Goal: Check status: Check status

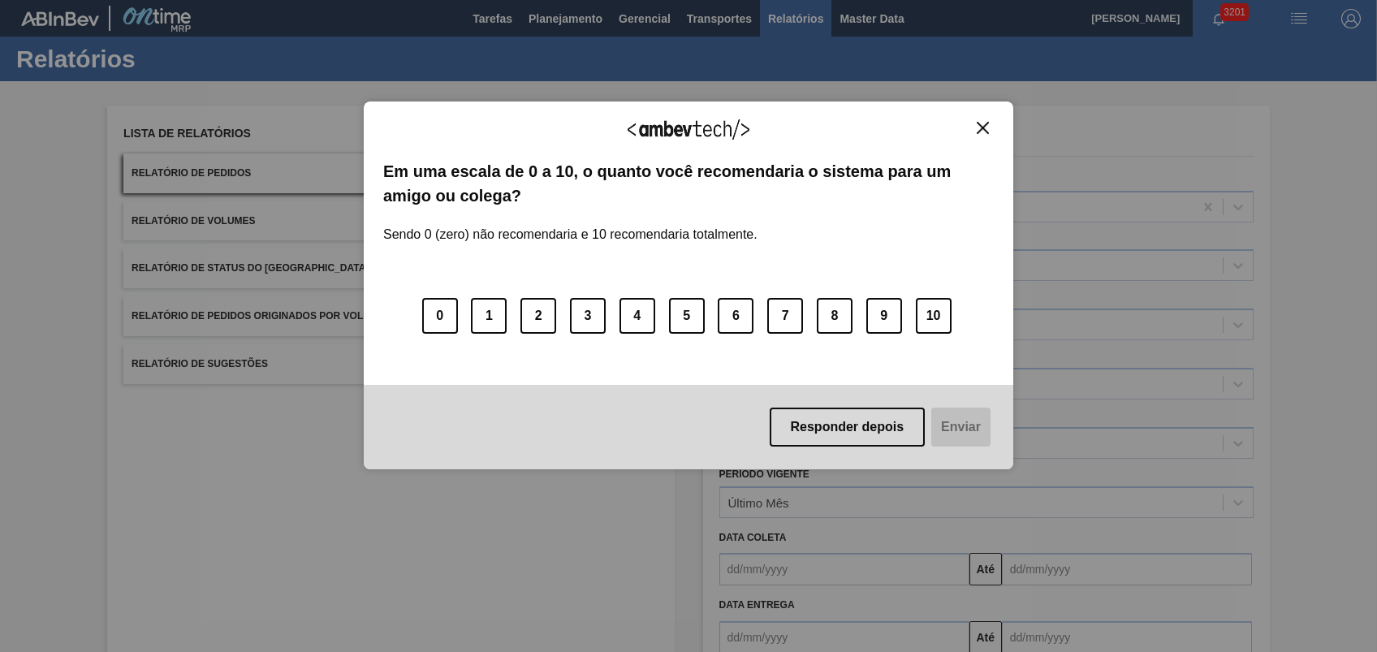
click at [991, 134] on div "Agradecemos seu feedback!" at bounding box center [688, 140] width 611 height 38
click at [984, 131] on img "Close" at bounding box center [983, 128] width 12 height 12
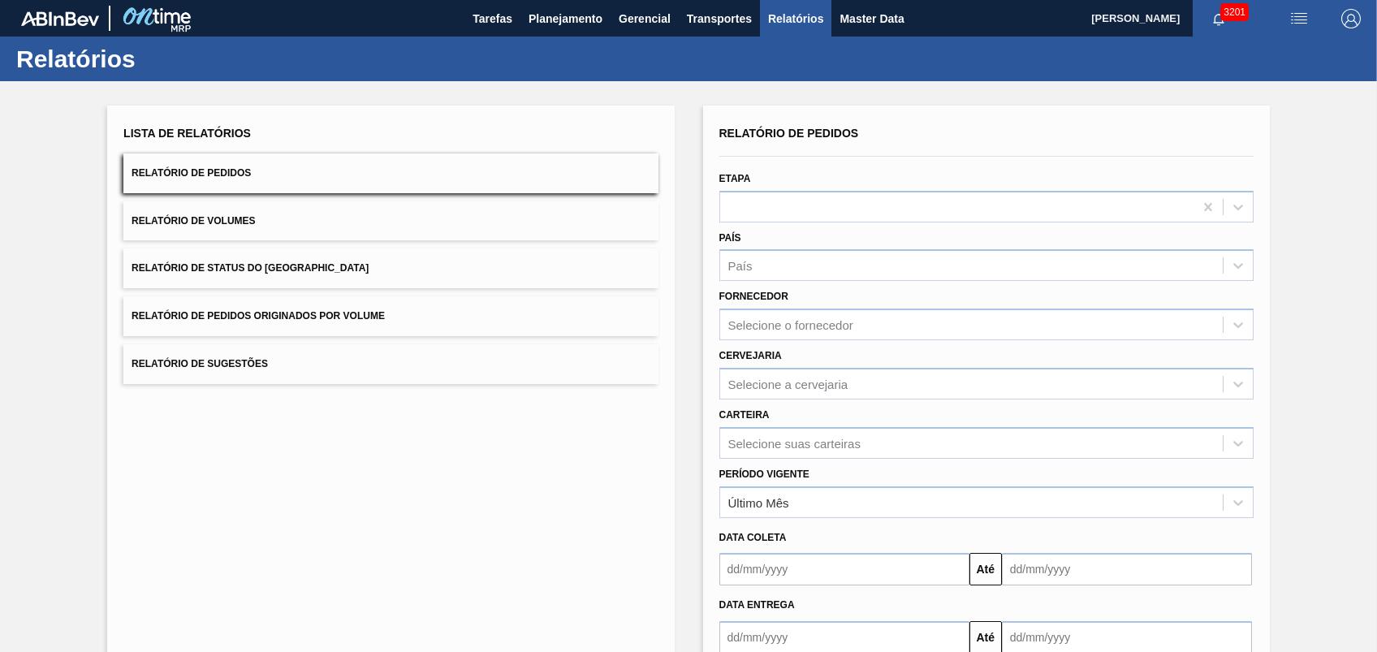
click at [243, 313] on span "Relatório de Pedidos Originados por Volume" at bounding box center [258, 315] width 253 height 11
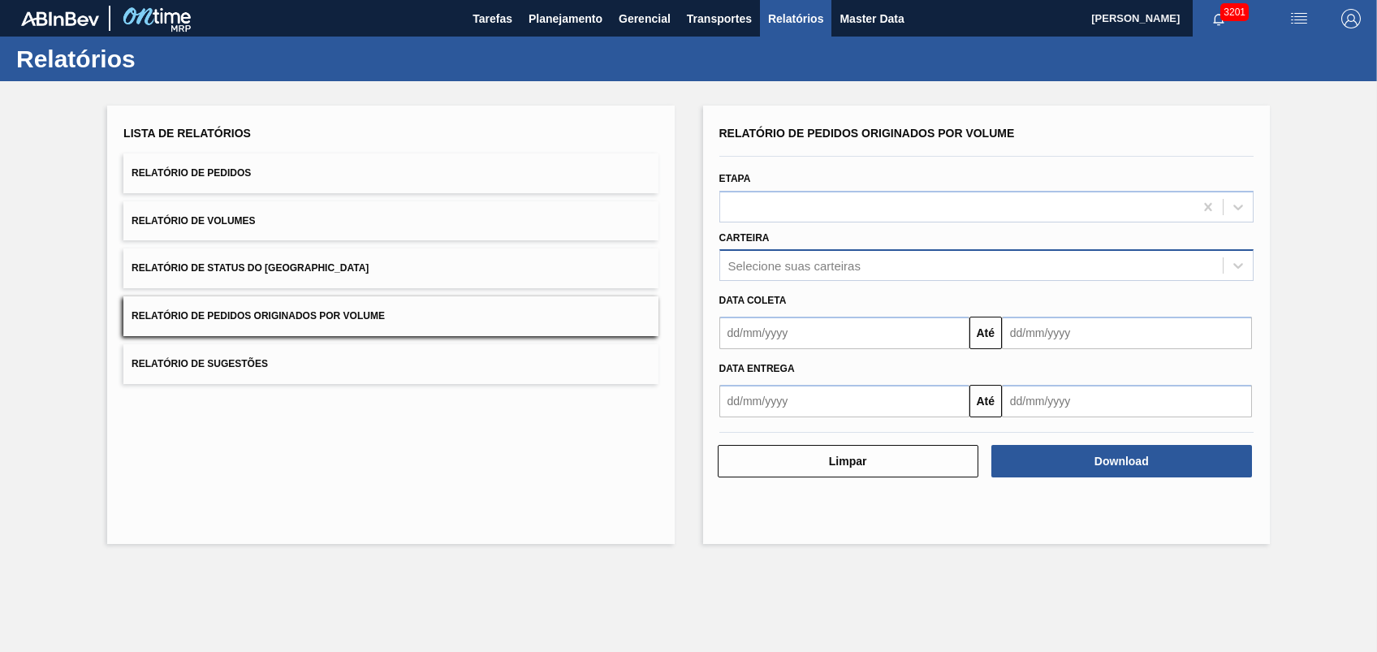
click at [838, 268] on div "Selecione suas carteiras" at bounding box center [794, 266] width 132 height 14
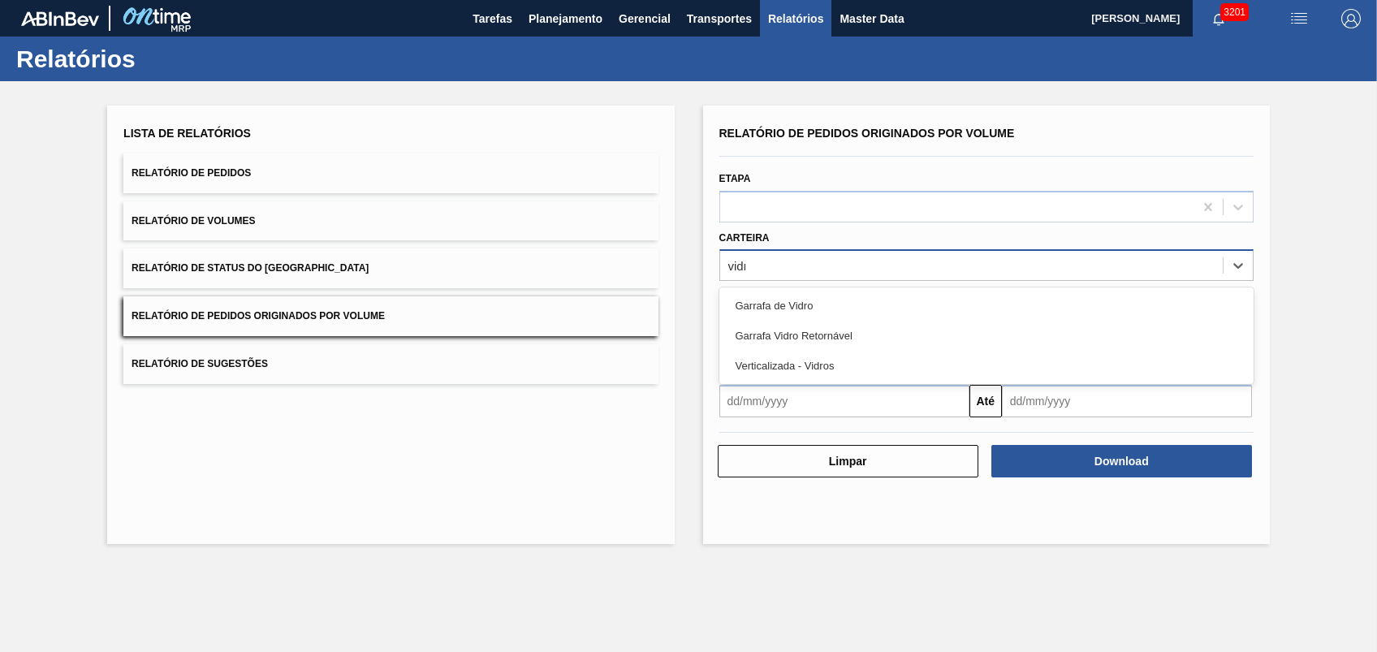
type input "vidro"
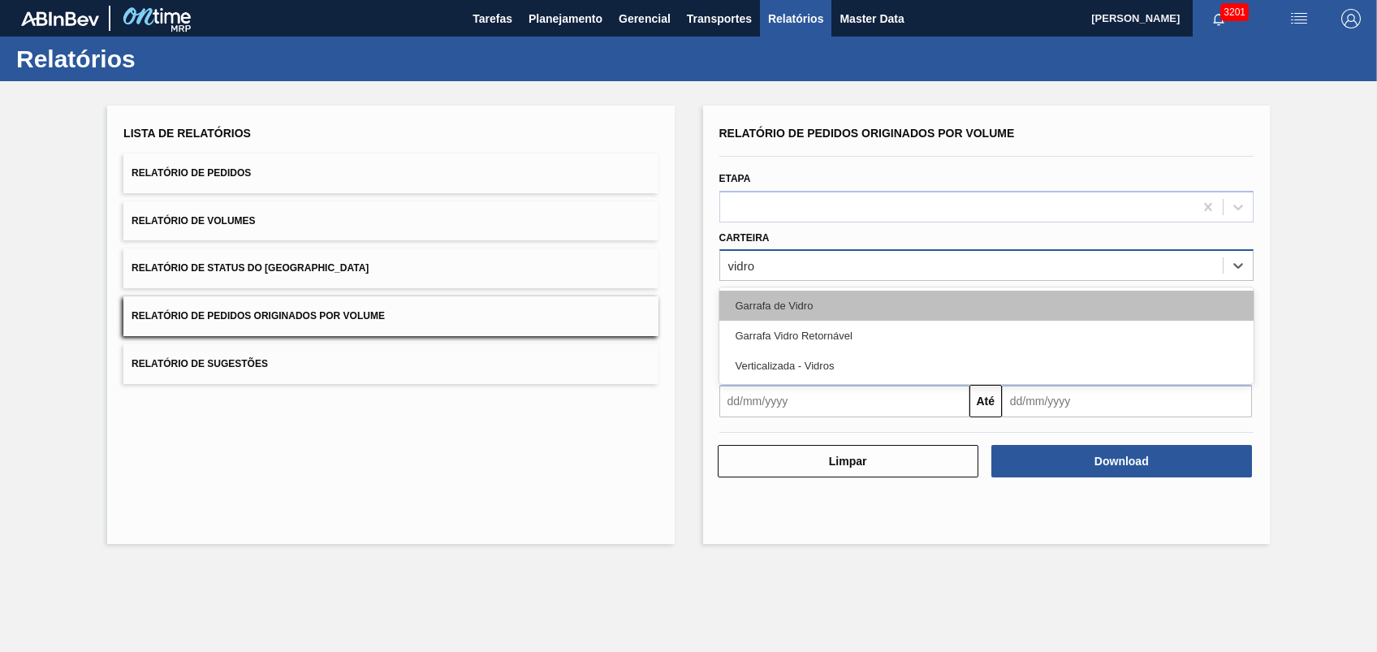
click at [815, 304] on div "Garrafa de Vidro" at bounding box center [986, 306] width 534 height 30
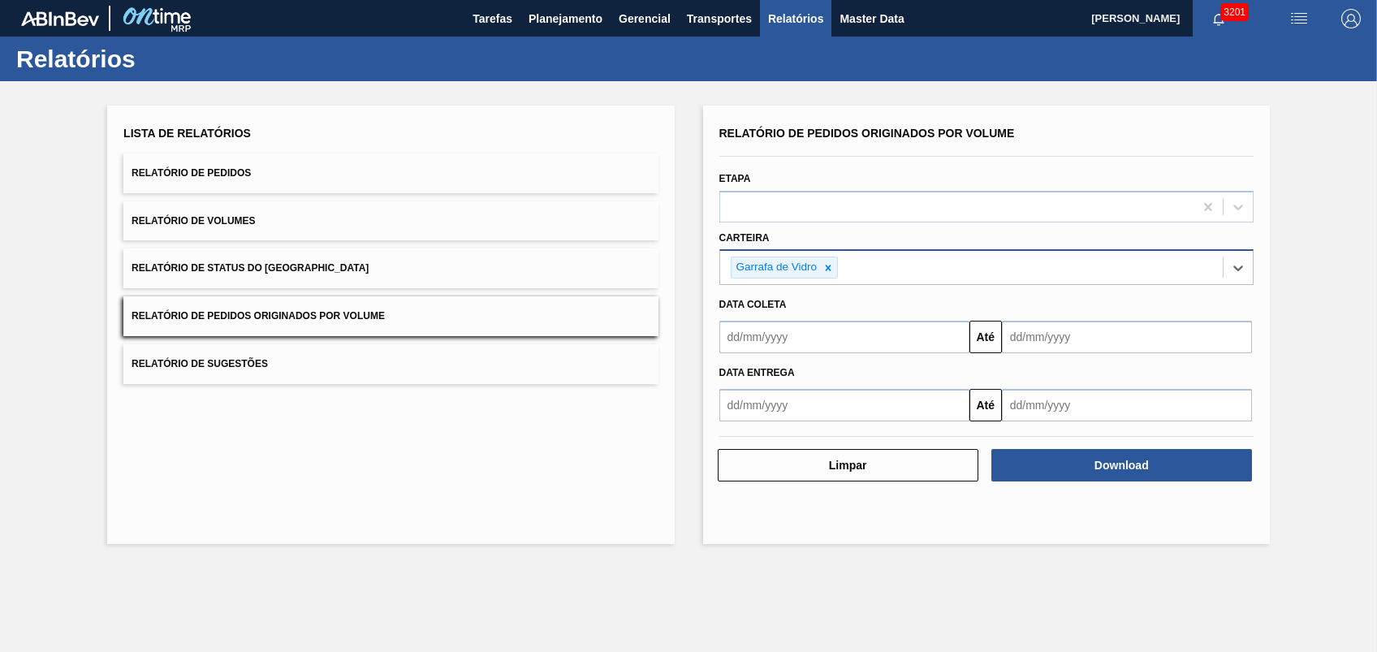
click at [793, 307] on div "Data coleta" at bounding box center [986, 305] width 547 height 24
click at [812, 326] on input "text" at bounding box center [844, 337] width 250 height 32
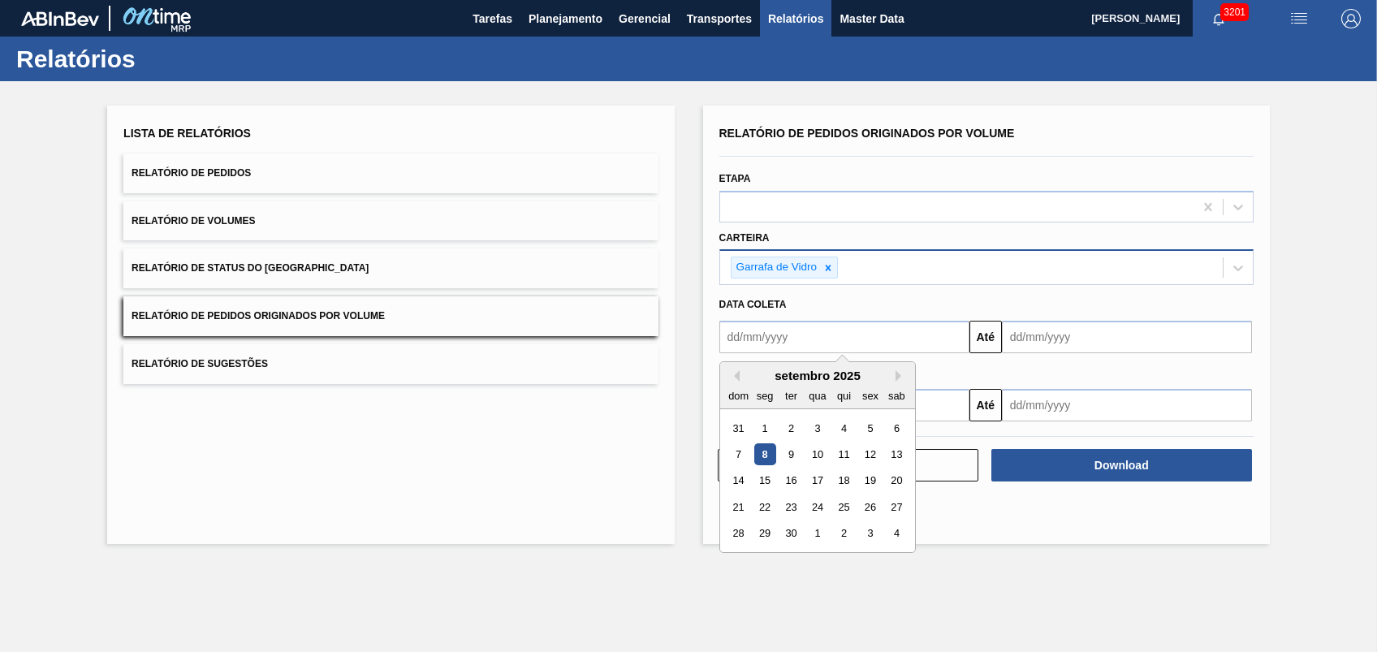
type input "[DATE]"
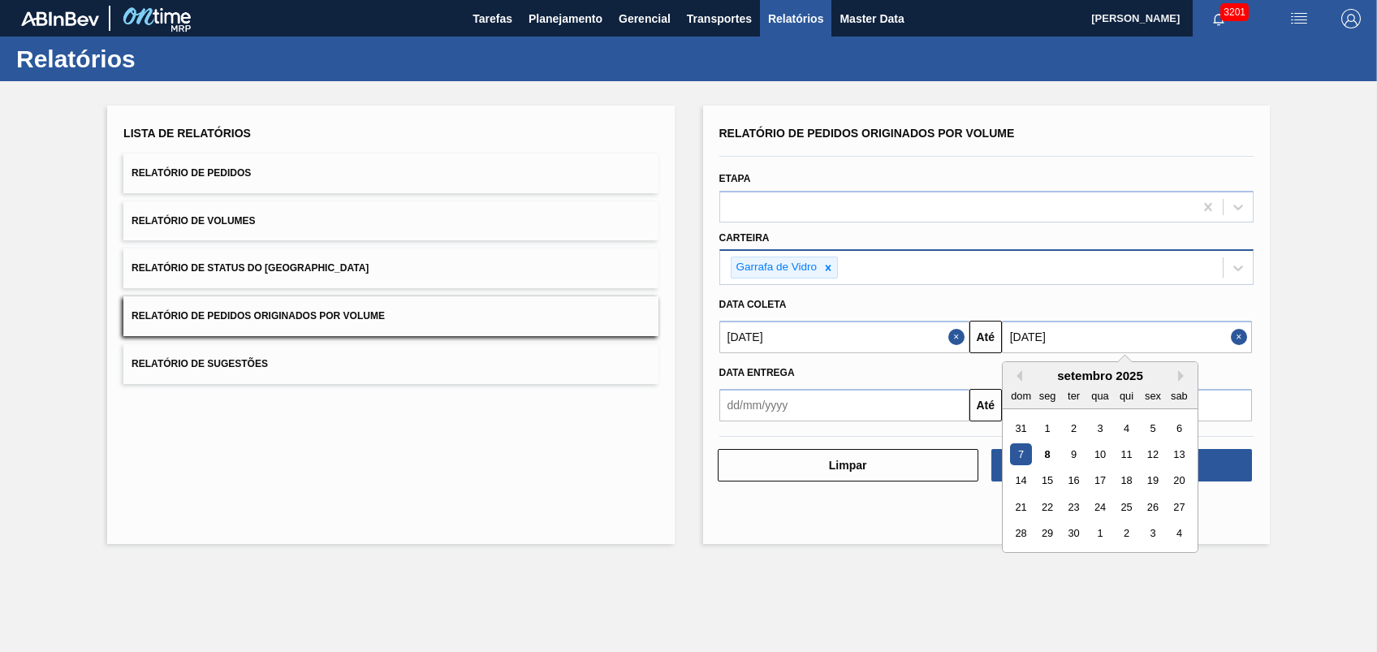
click at [1090, 336] on input "[DATE]" at bounding box center [1127, 337] width 250 height 32
click at [1082, 456] on div "9" at bounding box center [1074, 454] width 22 height 22
type input "[DATE]"
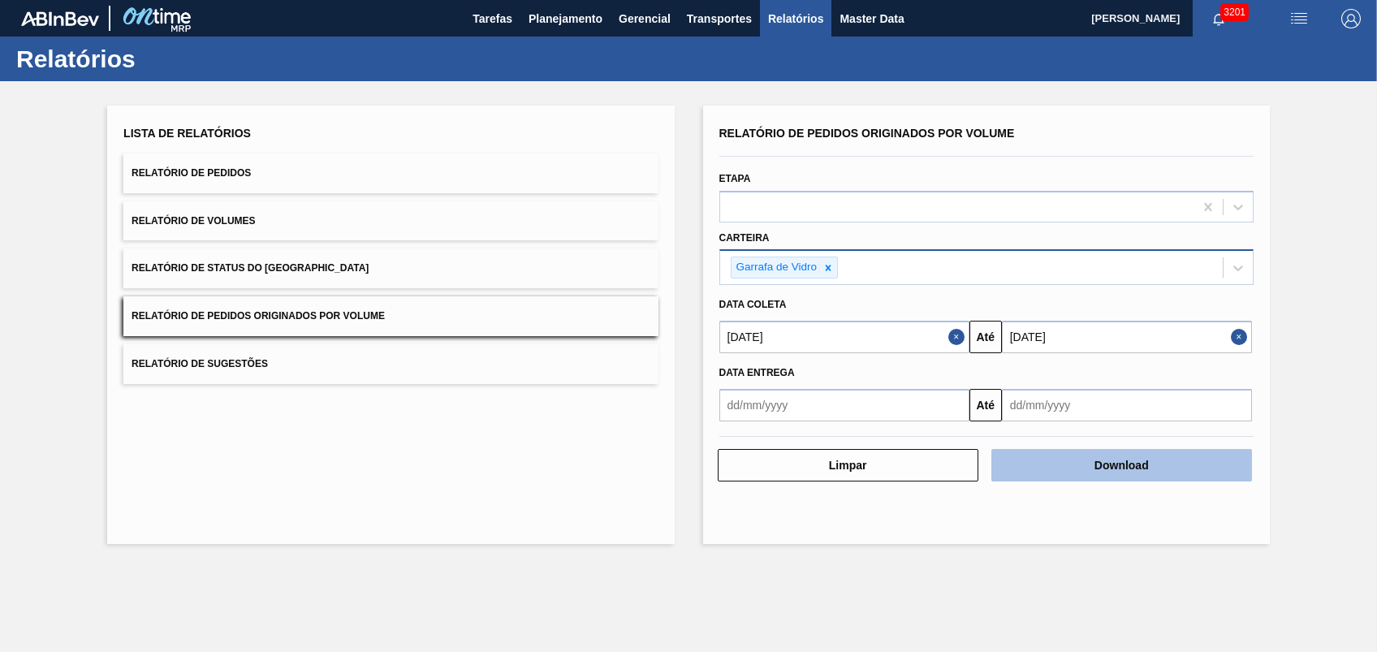
click at [1080, 453] on button "Download" at bounding box center [1121, 465] width 261 height 32
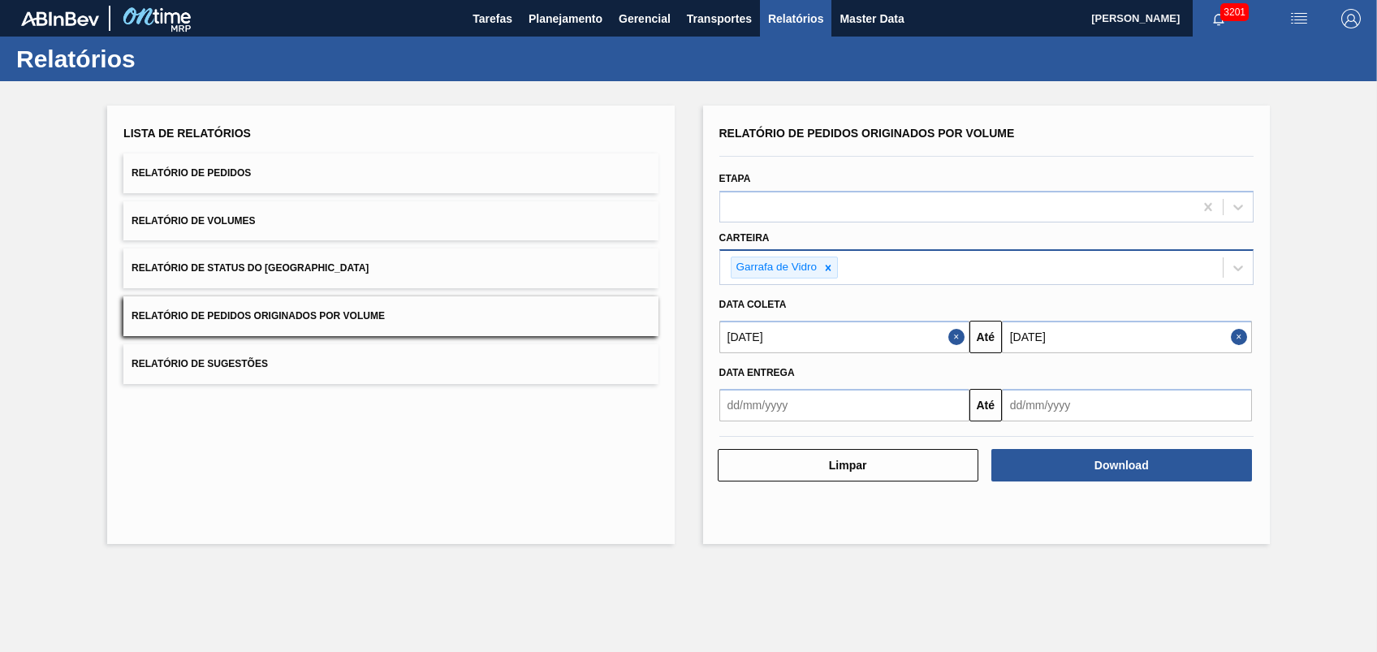
drag, startPoint x: 502, startPoint y: 479, endPoint x: 511, endPoint y: 478, distance: 9.0
click at [503, 479] on div "Lista de Relatórios Relatório de Pedidos Relatório de Volumes Relatório de Stat…" at bounding box center [390, 325] width 567 height 438
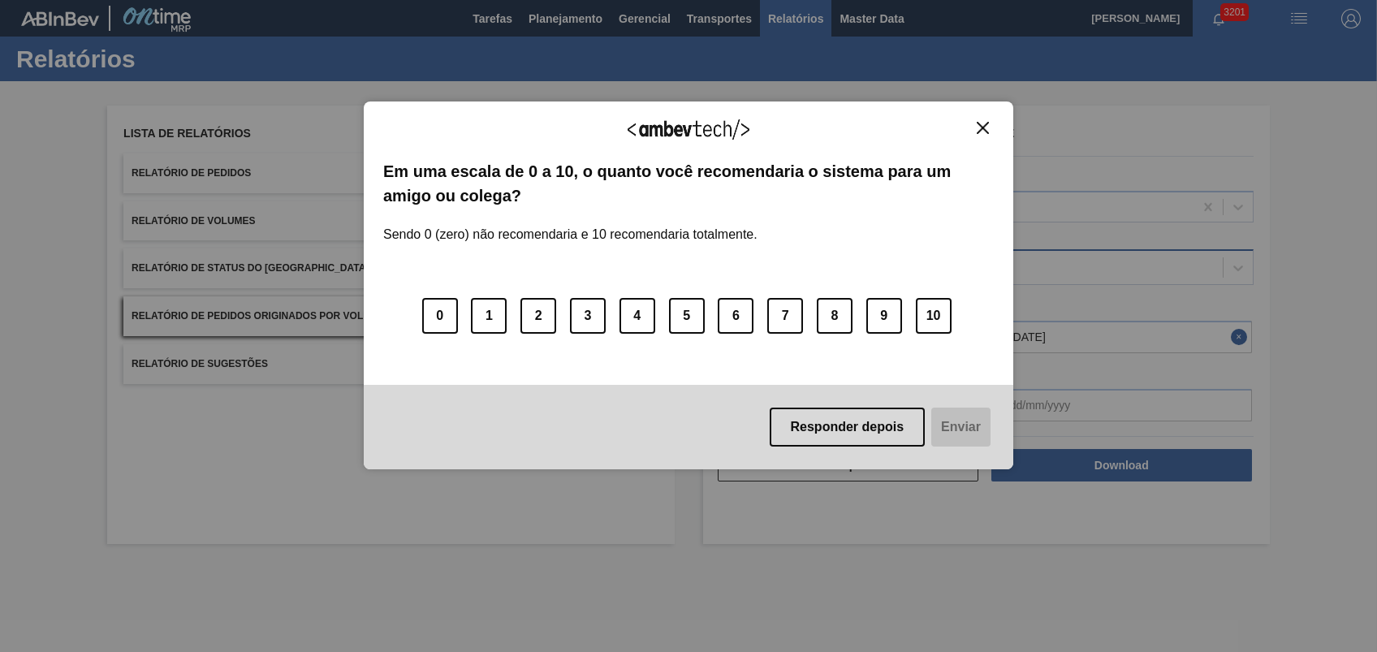
click at [838, 529] on div "Agradecemos seu feedback! Em uma escala de 0 a 10, o quanto você recomendaria o…" at bounding box center [689, 285] width 650 height 606
click at [987, 145] on div "Agradecemos seu feedback!" at bounding box center [688, 140] width 611 height 38
click at [974, 123] on button "Close" at bounding box center [983, 128] width 22 height 14
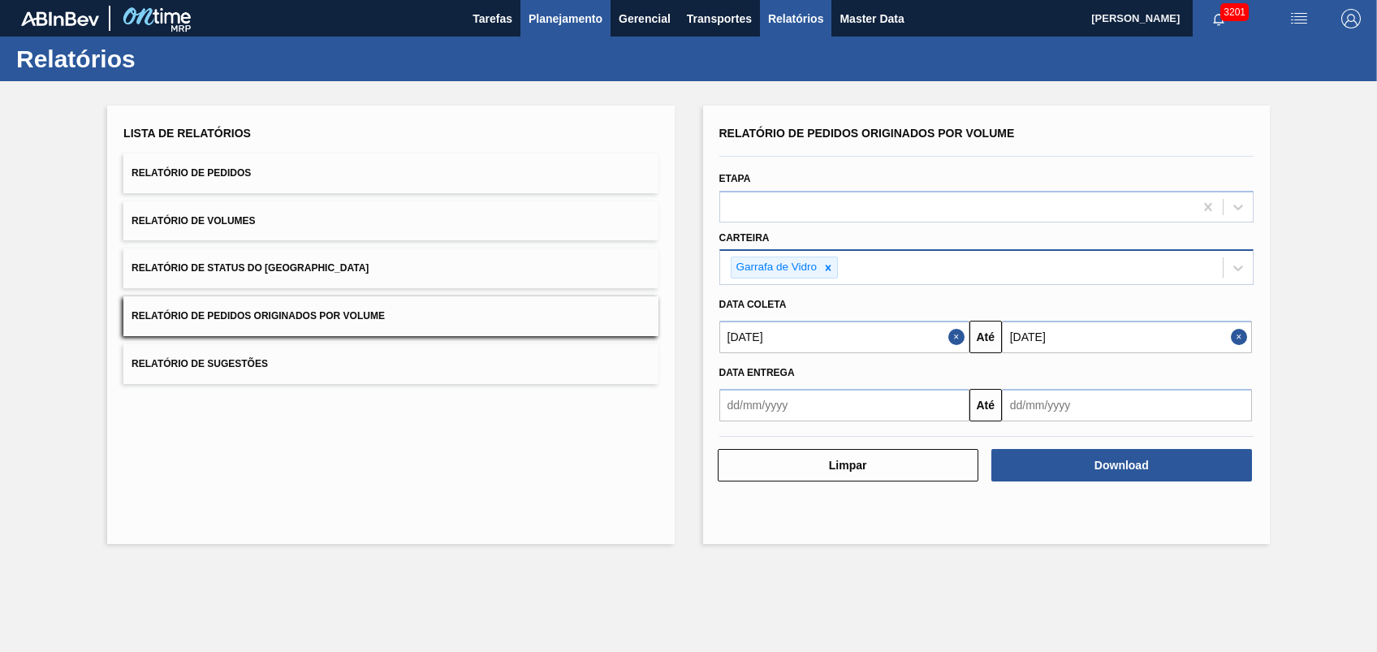
click at [564, 24] on span "Planejamento" at bounding box center [566, 18] width 74 height 19
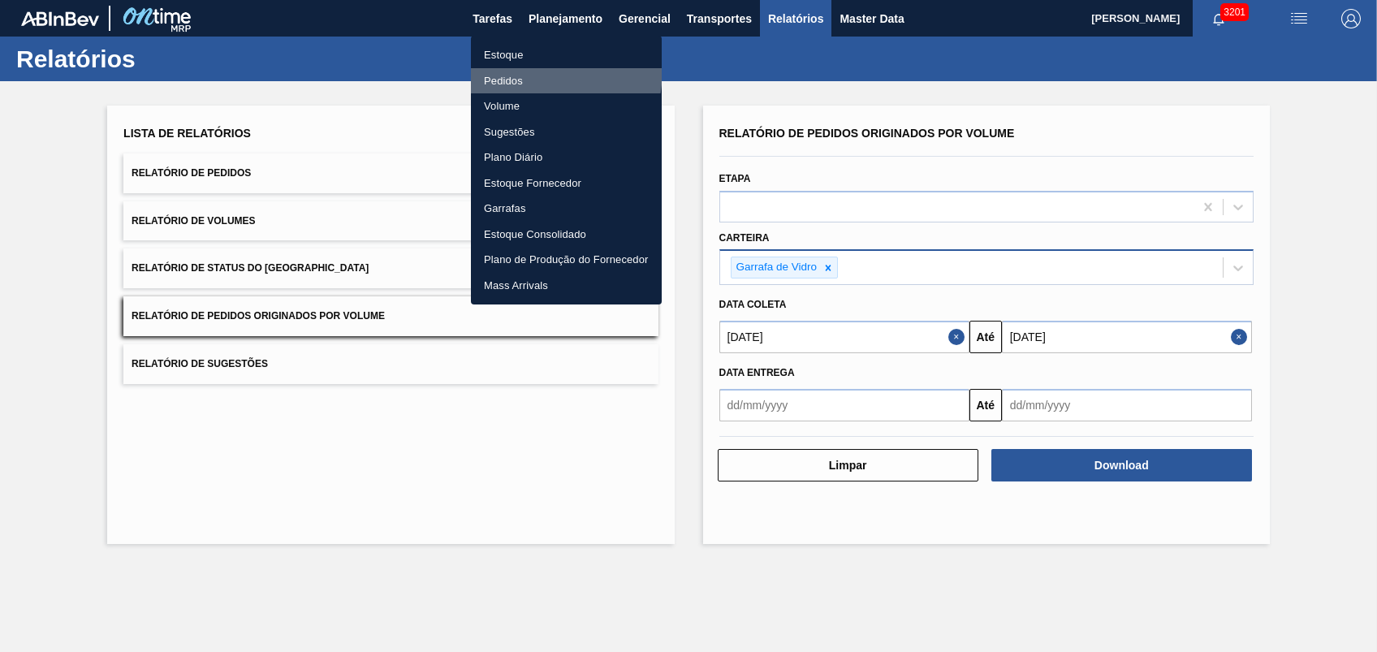
click at [503, 68] on li "Pedidos" at bounding box center [566, 81] width 191 height 26
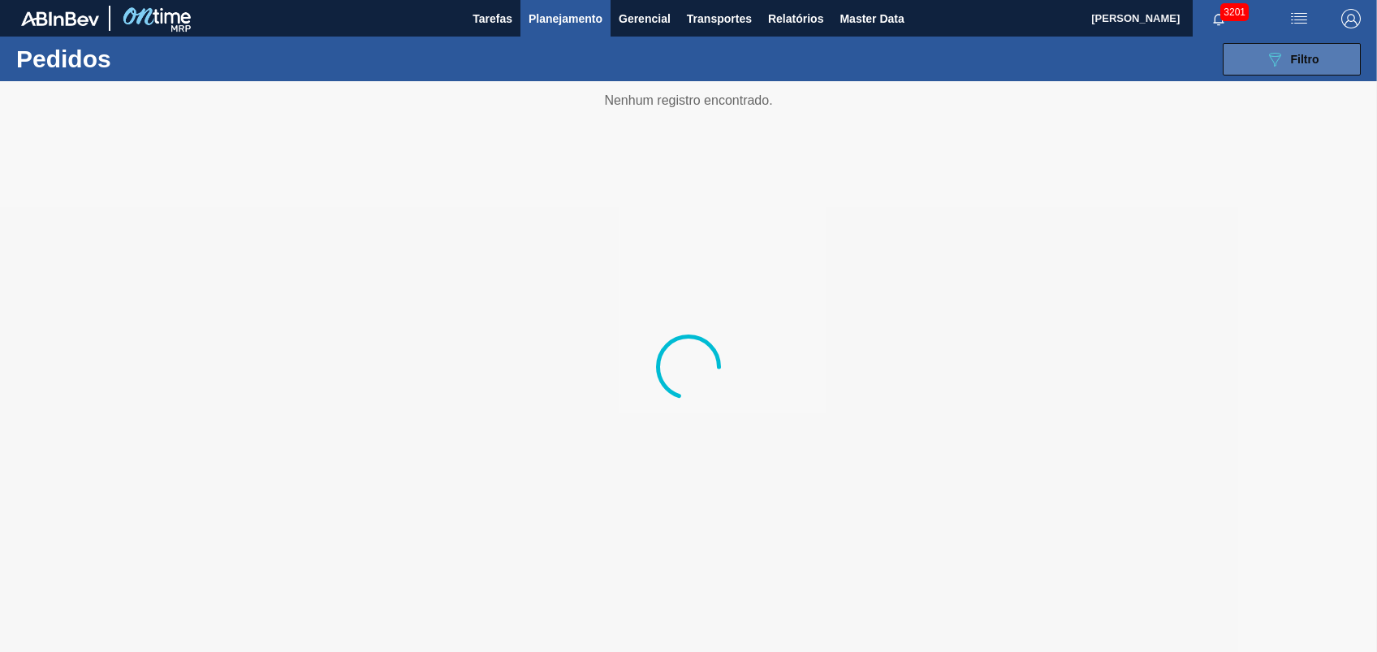
click at [1281, 71] on button "089F7B8B-B2A5-4AFE-B5C0-19BA573D28AC Filtro" at bounding box center [1292, 59] width 138 height 32
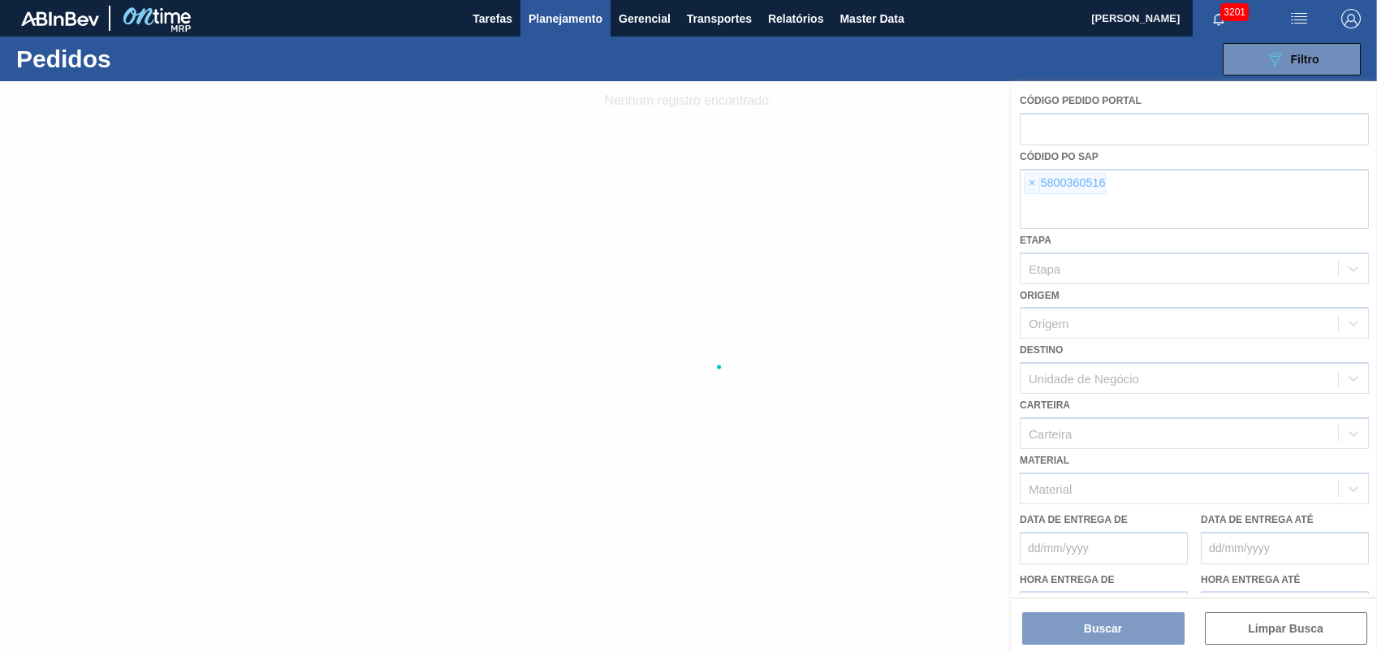
click at [1018, 184] on div "Código Pedido Portal Códido PO SAP × 5800360516 Etapa Etapa Origem Origem Desti…" at bounding box center [1194, 366] width 365 height 570
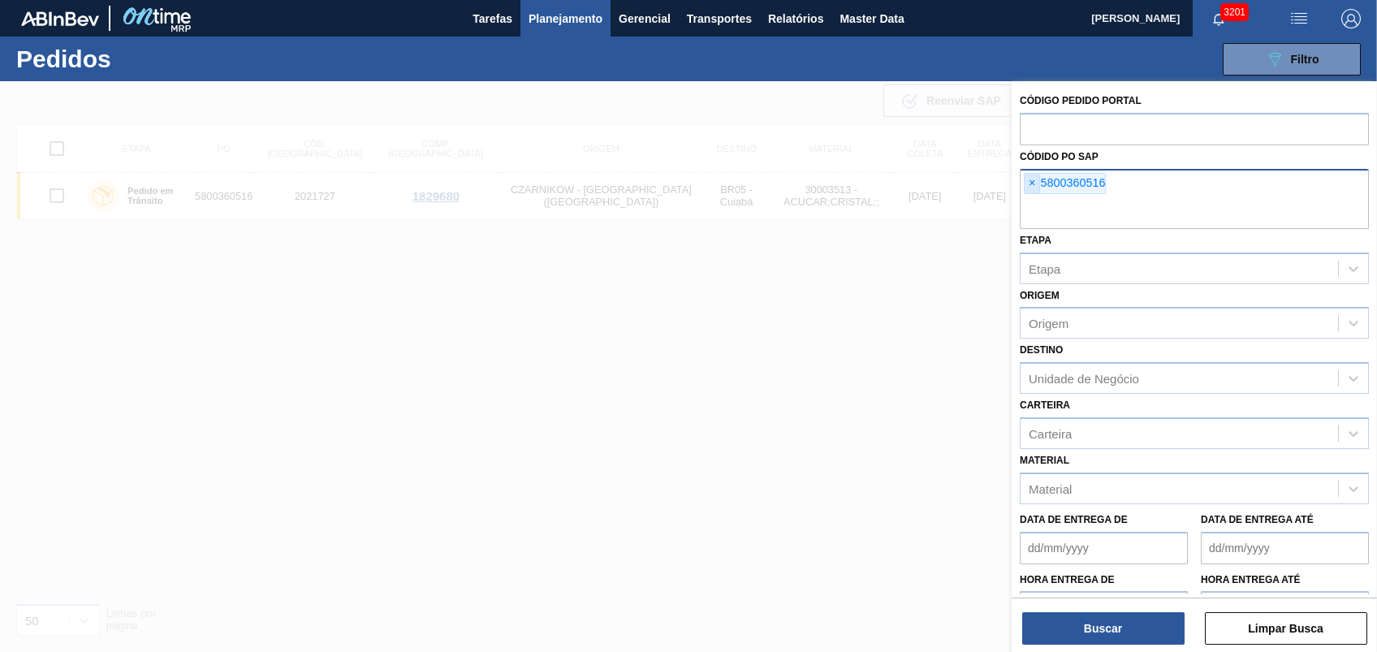
click at [1025, 185] on span "×" at bounding box center [1032, 183] width 15 height 19
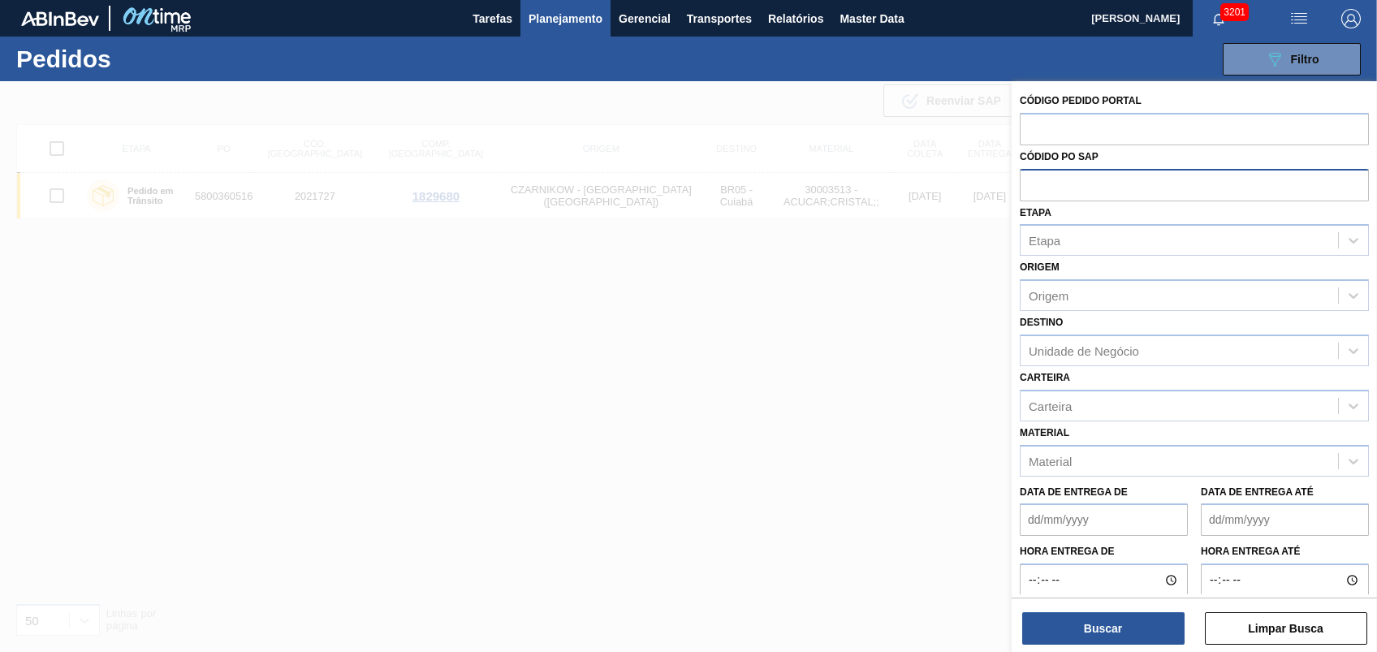
click at [1026, 185] on input "text" at bounding box center [1194, 184] width 349 height 31
paste input "5800358536"
type input "5800358536"
click at [1089, 634] on button "Buscar" at bounding box center [1103, 628] width 162 height 32
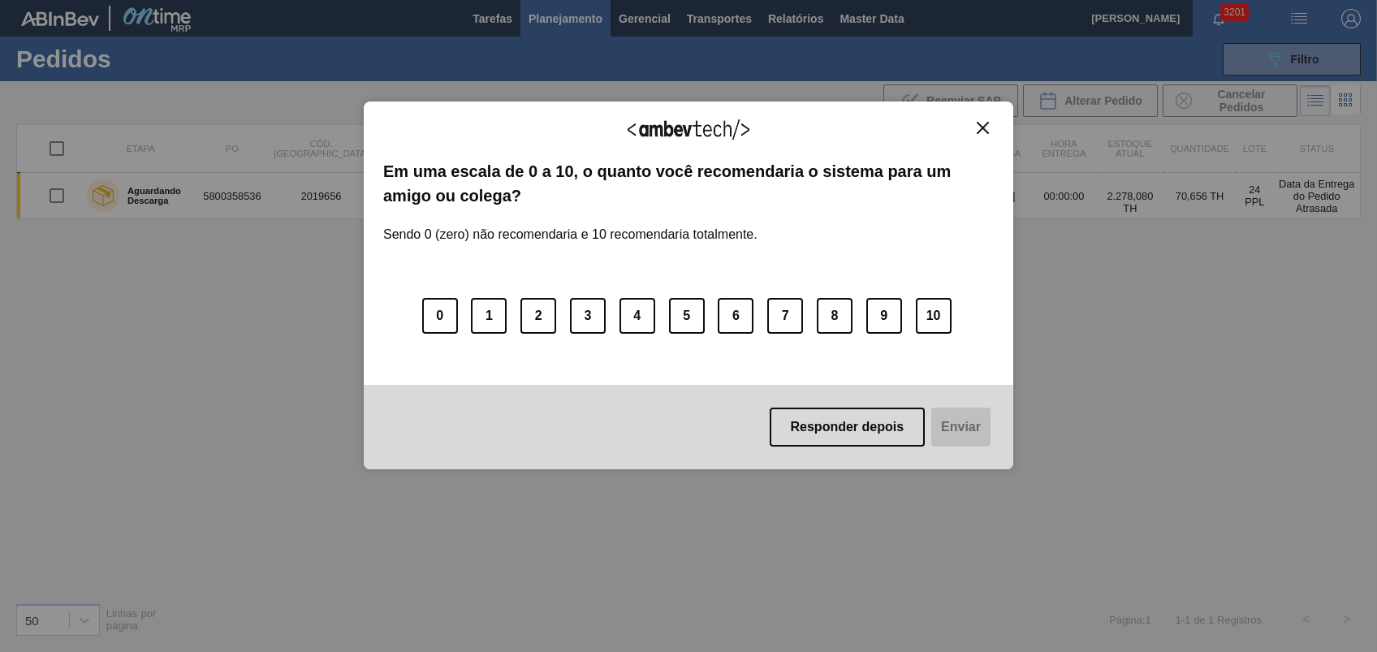
click at [1120, 215] on div "Agradecemos seu feedback! Em uma escala de 0 a 10, o quanto você recomendaria o…" at bounding box center [688, 326] width 1377 height 652
click at [981, 132] on img "Close" at bounding box center [983, 128] width 12 height 12
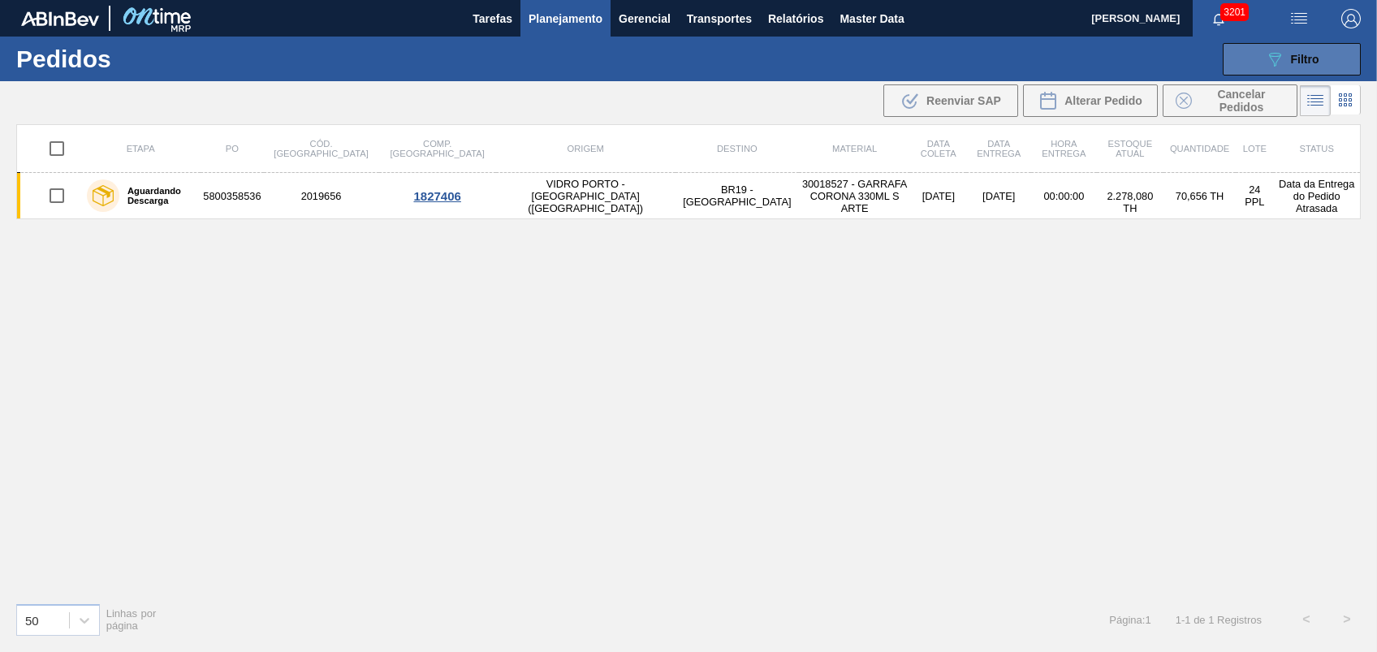
drag, startPoint x: 1310, startPoint y: 56, endPoint x: 1340, endPoint y: 48, distance: 30.3
click at [1309, 56] on span "Filtro" at bounding box center [1305, 59] width 28 height 13
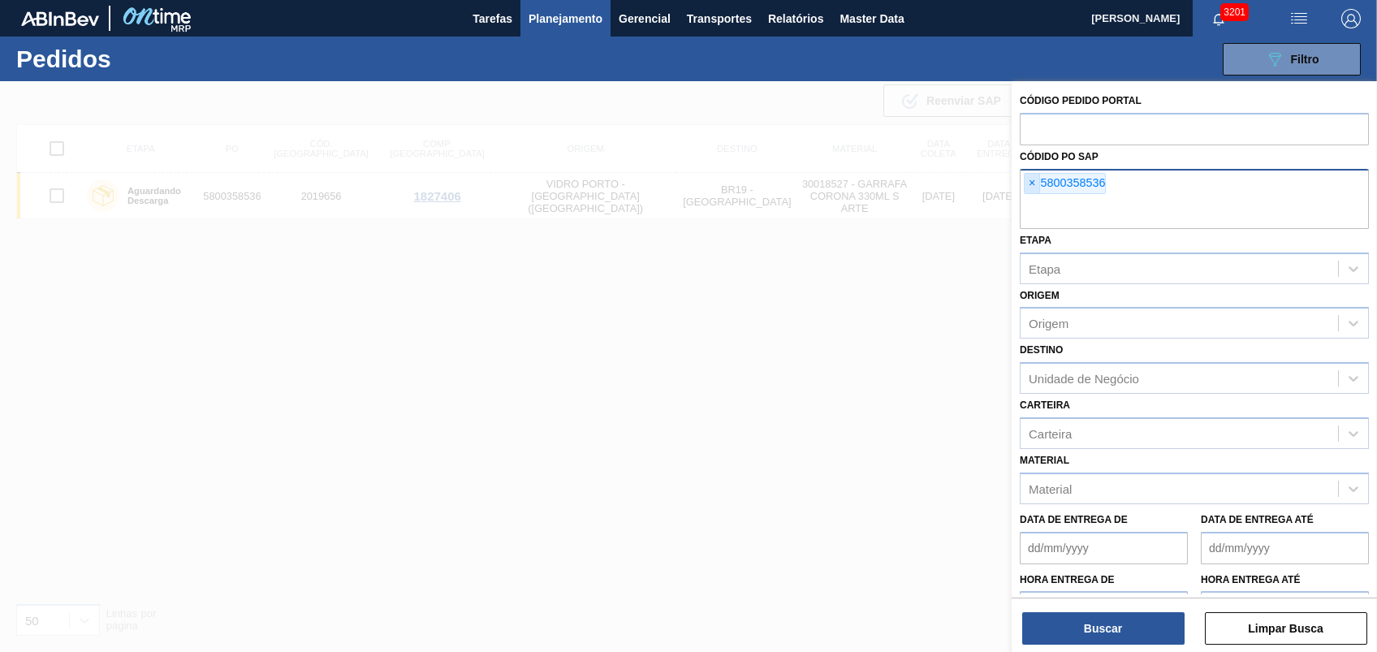
click at [1025, 176] on span "×" at bounding box center [1032, 183] width 15 height 19
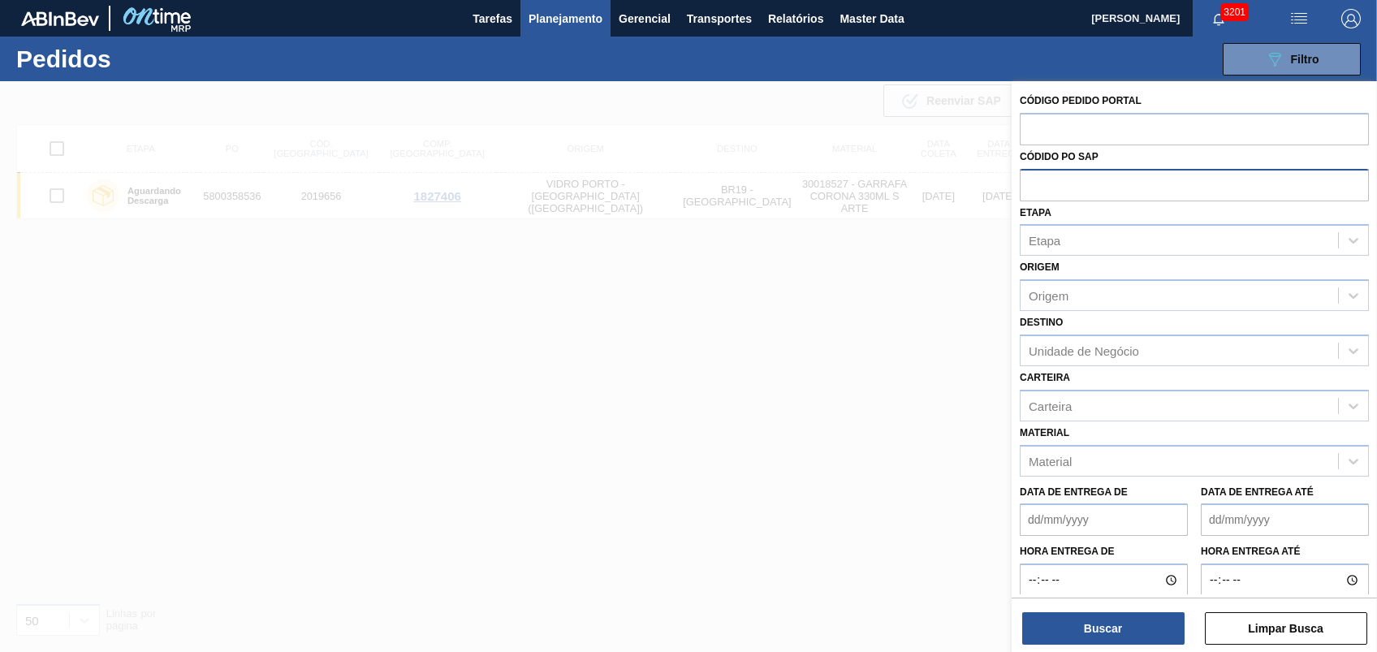
paste input "text"
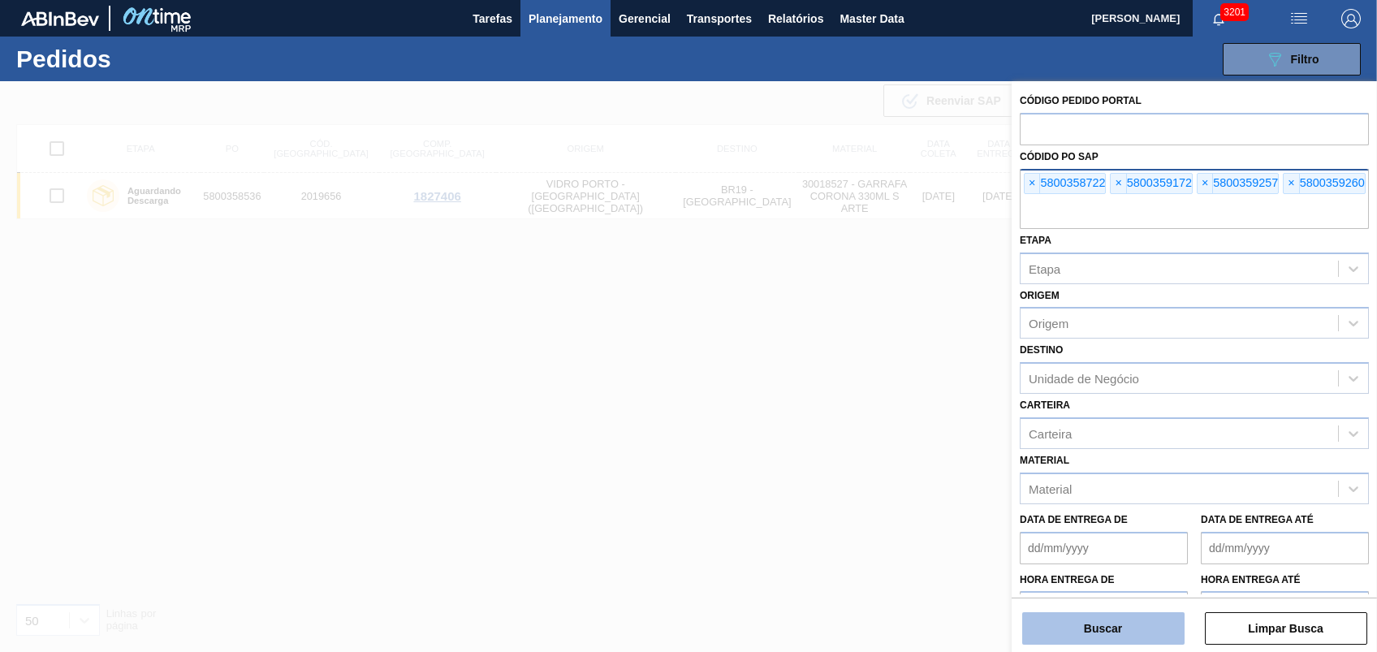
click at [1123, 624] on button "Buscar" at bounding box center [1103, 628] width 162 height 32
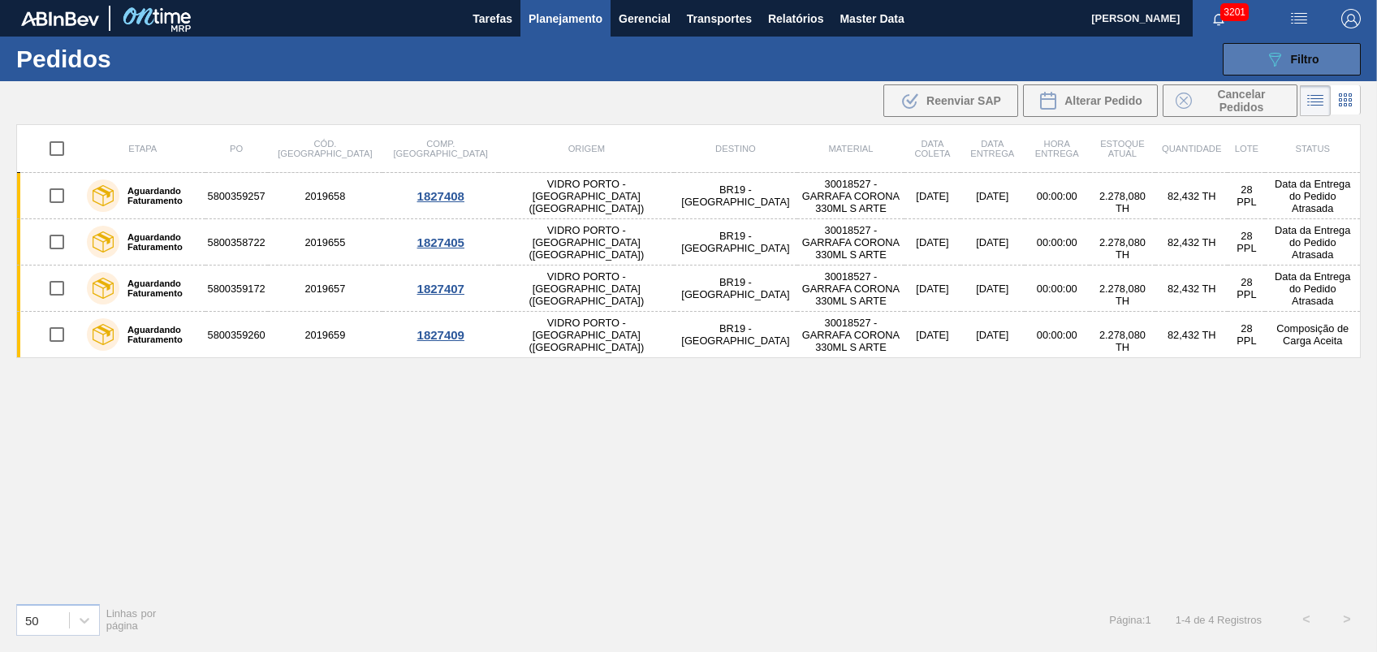
click at [1289, 61] on div "089F7B8B-B2A5-4AFE-B5C0-19BA573D28AC Filtro" at bounding box center [1292, 59] width 54 height 19
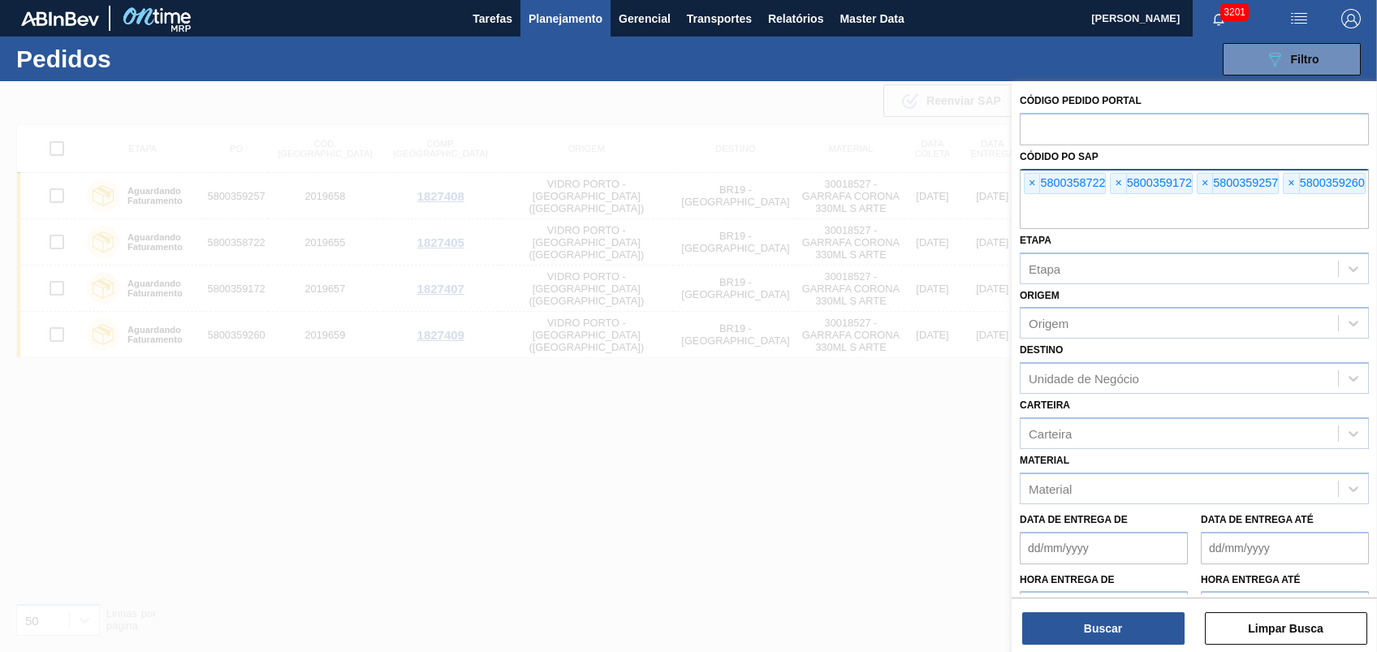
drag, startPoint x: 1008, startPoint y: 187, endPoint x: 1033, endPoint y: 188, distance: 25.2
click at [1008, 187] on div at bounding box center [688, 407] width 1377 height 652
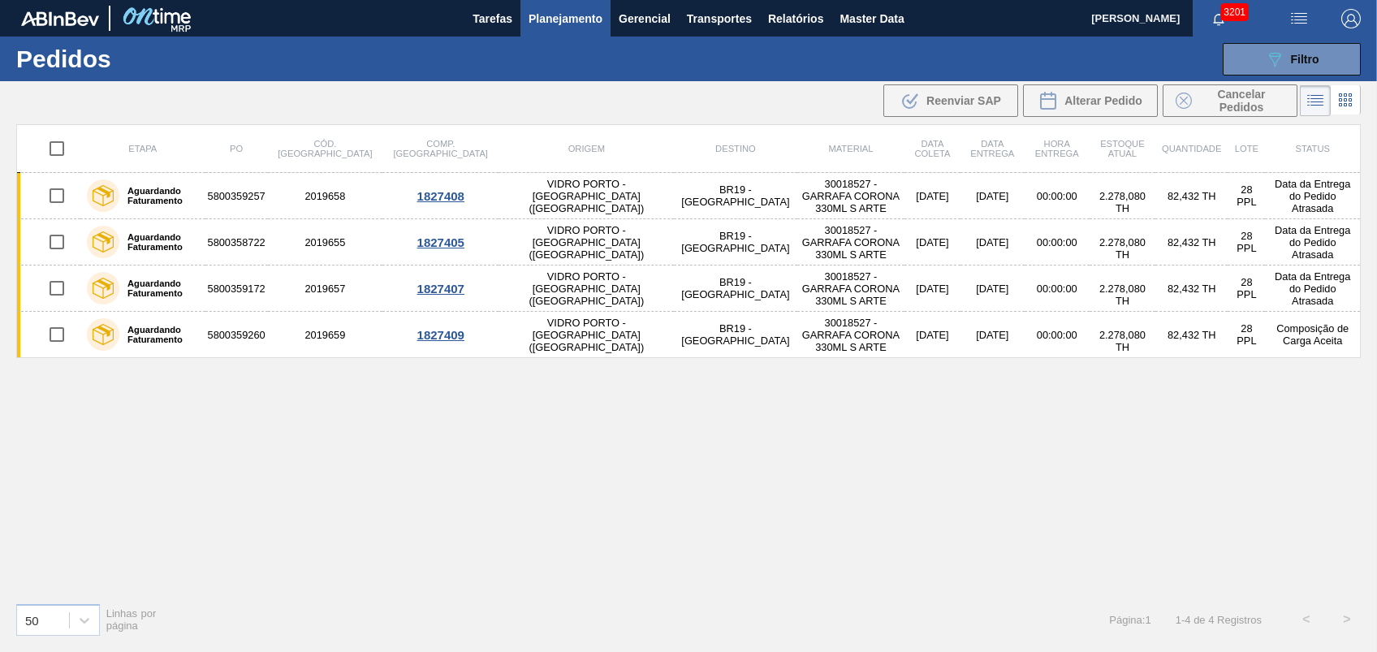
click at [1033, 188] on div at bounding box center [688, 407] width 1377 height 652
click at [1320, 79] on div "089F7B8B-B2A5-4AFE-B5C0-19BA573D28AC Filtro Código Pedido Portal Códido PO SAP …" at bounding box center [811, 59] width 1115 height 49
click at [1311, 62] on span "Filtro" at bounding box center [1305, 59] width 28 height 13
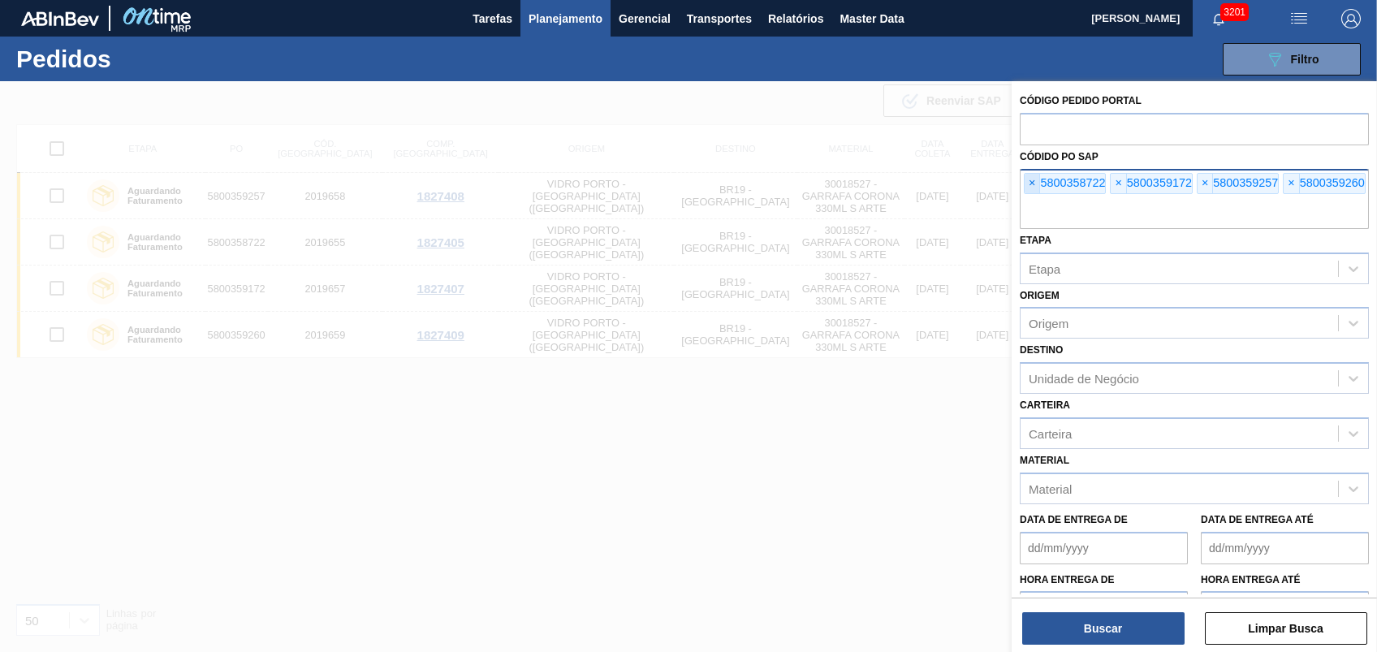
click at [1039, 187] on span "×" at bounding box center [1032, 183] width 15 height 19
click at [1038, 185] on span "×" at bounding box center [1032, 183] width 15 height 19
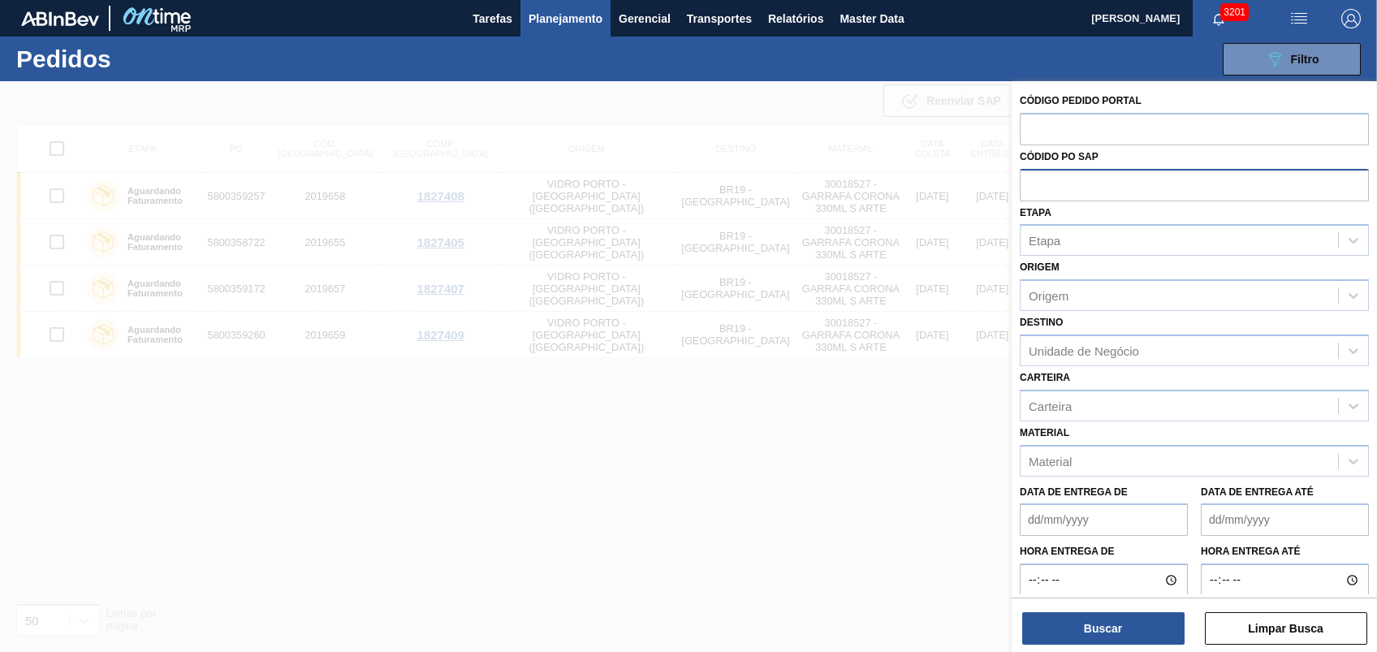
click at [1038, 185] on input "text" at bounding box center [1194, 184] width 349 height 31
paste input "text"
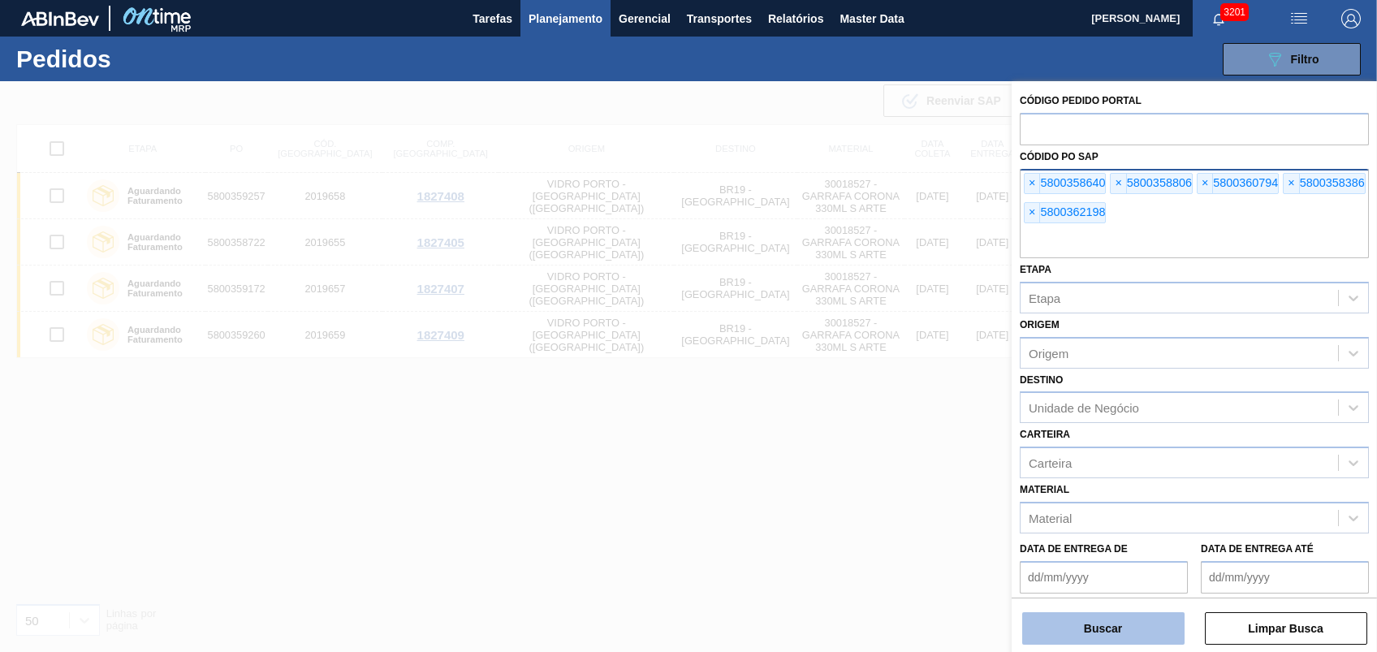
click at [1111, 625] on button "Buscar" at bounding box center [1103, 628] width 162 height 32
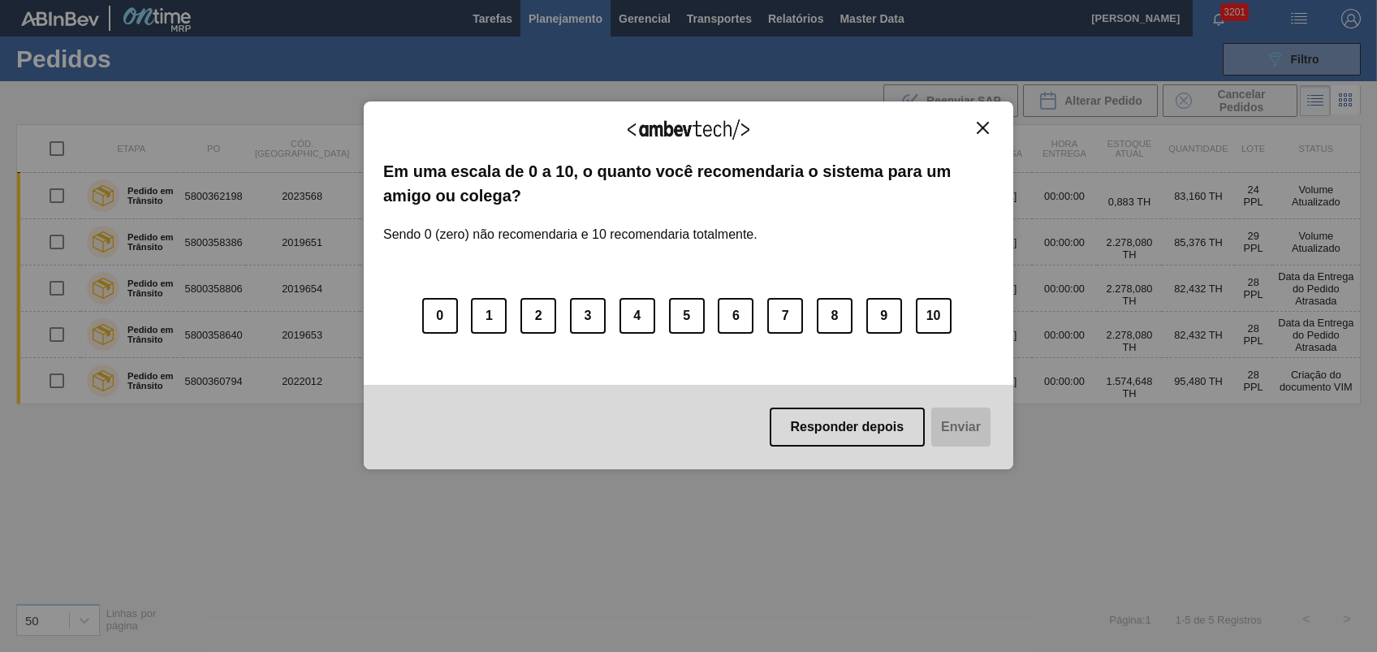
click at [973, 115] on div "Agradecemos seu feedback! Em uma escala de 0 a 10, o quanto você recomendaria o…" at bounding box center [689, 285] width 650 height 369
click at [991, 122] on button "Close" at bounding box center [983, 128] width 22 height 14
drag, startPoint x: 970, startPoint y: 105, endPoint x: 974, endPoint y: 123, distance: 18.3
click at [971, 105] on div "Agradecemos seu feedback! Em uma escala de 0 a 10, o quanto você recomendaria o…" at bounding box center [689, 285] width 650 height 369
click at [974, 127] on button "Close" at bounding box center [983, 128] width 22 height 14
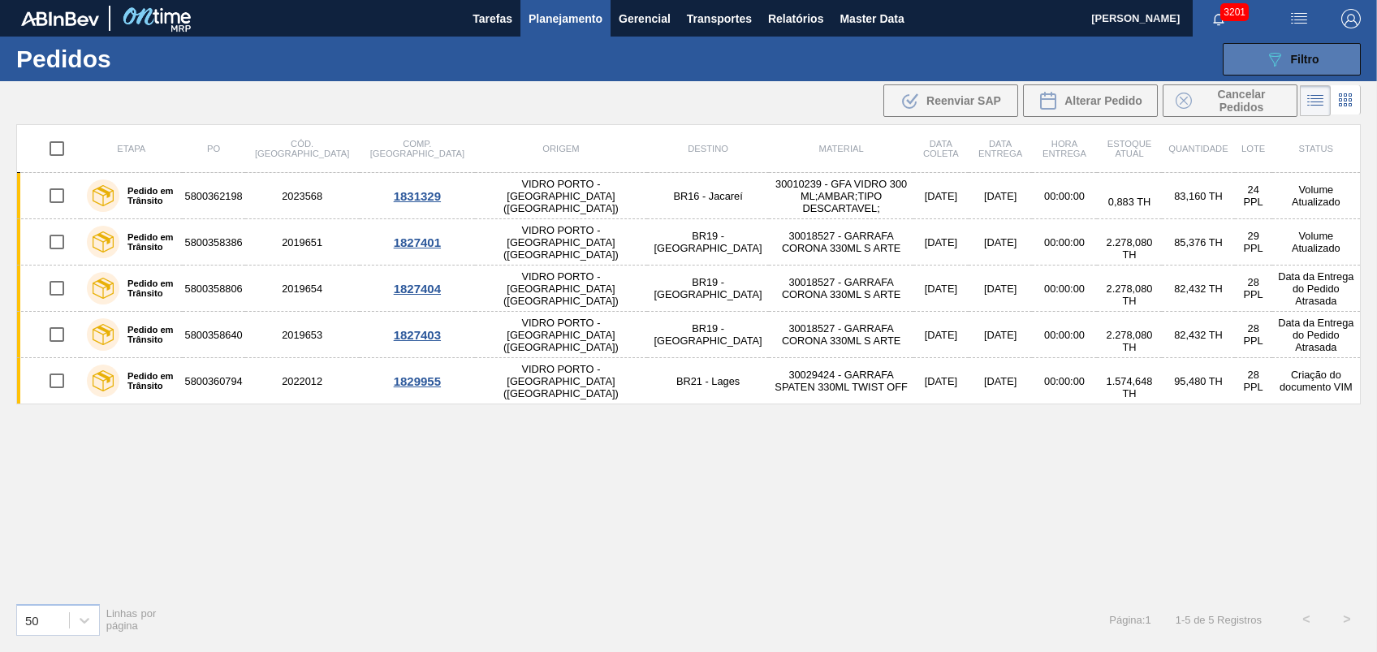
click at [1270, 67] on icon "089F7B8B-B2A5-4AFE-B5C0-19BA573D28AC" at bounding box center [1274, 59] width 19 height 19
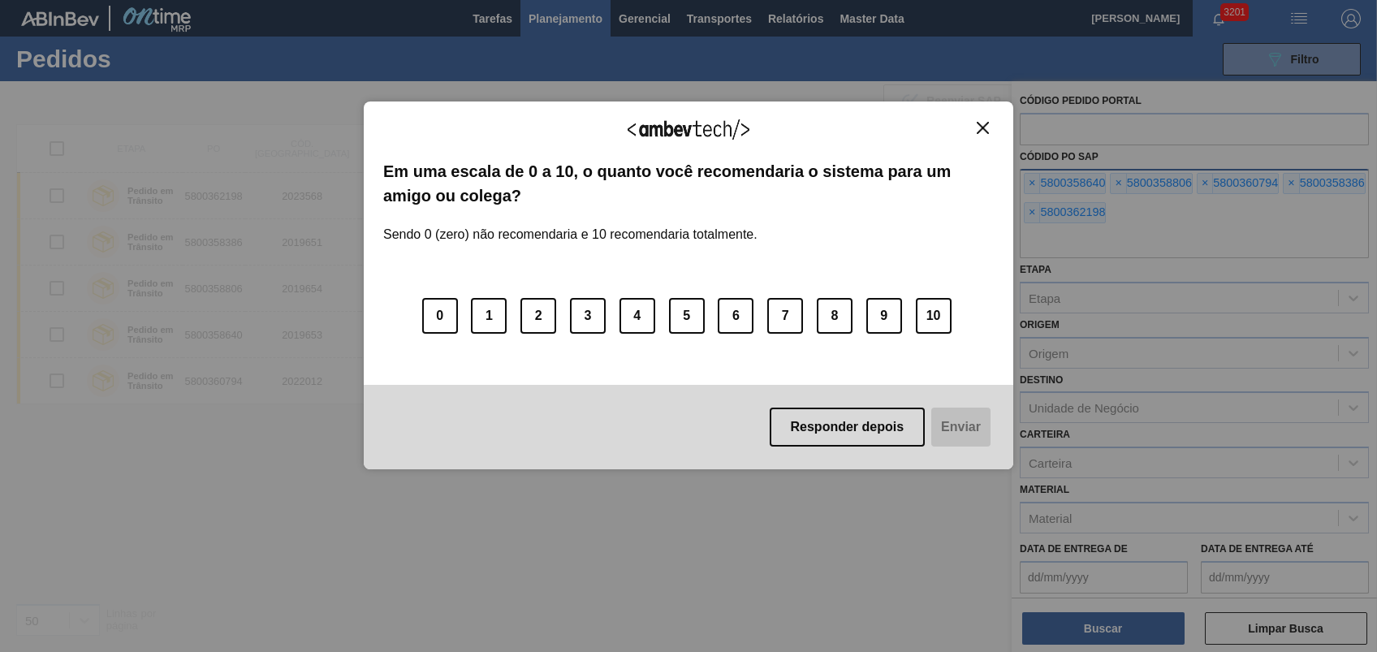
click at [973, 119] on div "Agradecemos seu feedback! Em uma escala de 0 a 10, o quanto você recomendaria o…" at bounding box center [689, 285] width 650 height 369
click at [995, 131] on div "Agradecemos seu feedback! Em uma escala de 0 a 10, o quanto você recomendaria o…" at bounding box center [689, 285] width 650 height 369
click at [987, 130] on img "Close" at bounding box center [983, 128] width 12 height 12
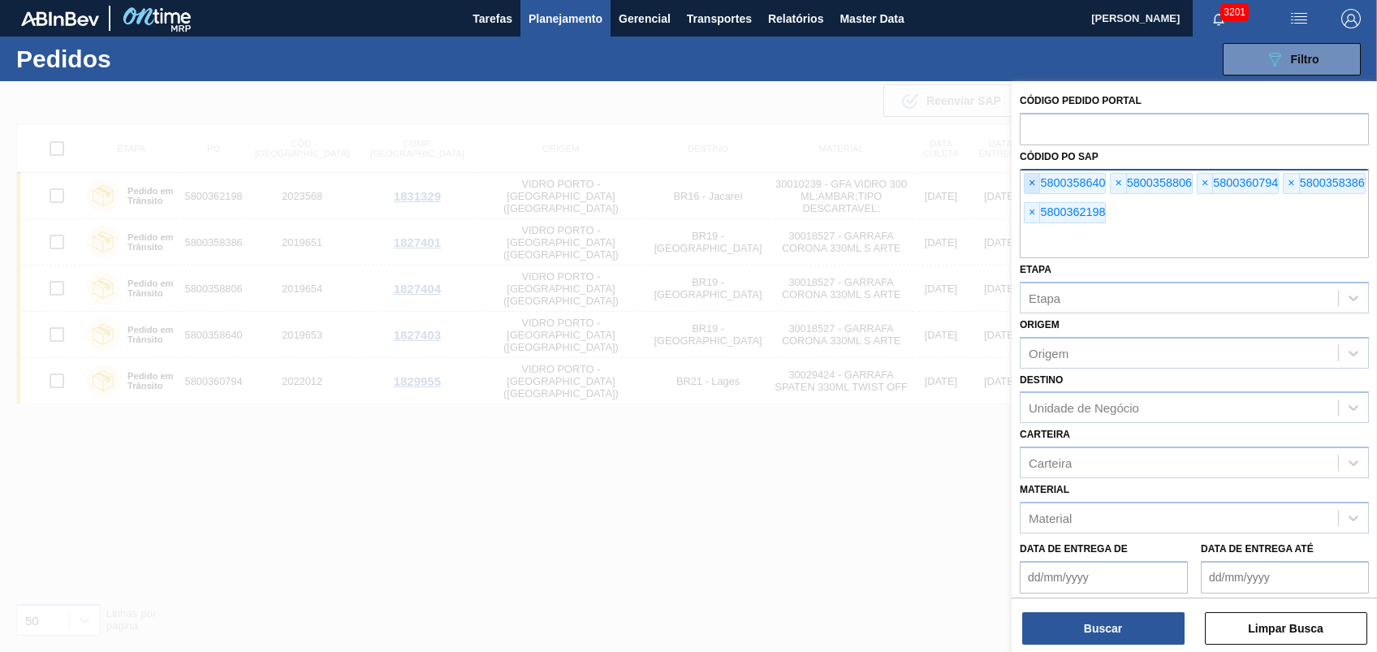
drag, startPoint x: 1030, startPoint y: 166, endPoint x: 1032, endPoint y: 180, distance: 14.7
click at [1032, 166] on div "Códido PO SAP × 5800358640 × 5800358806 × 5800360794 × 5800358386 × 5800362198" at bounding box center [1194, 201] width 349 height 113
click at [1032, 180] on span "×" at bounding box center [1032, 183] width 15 height 19
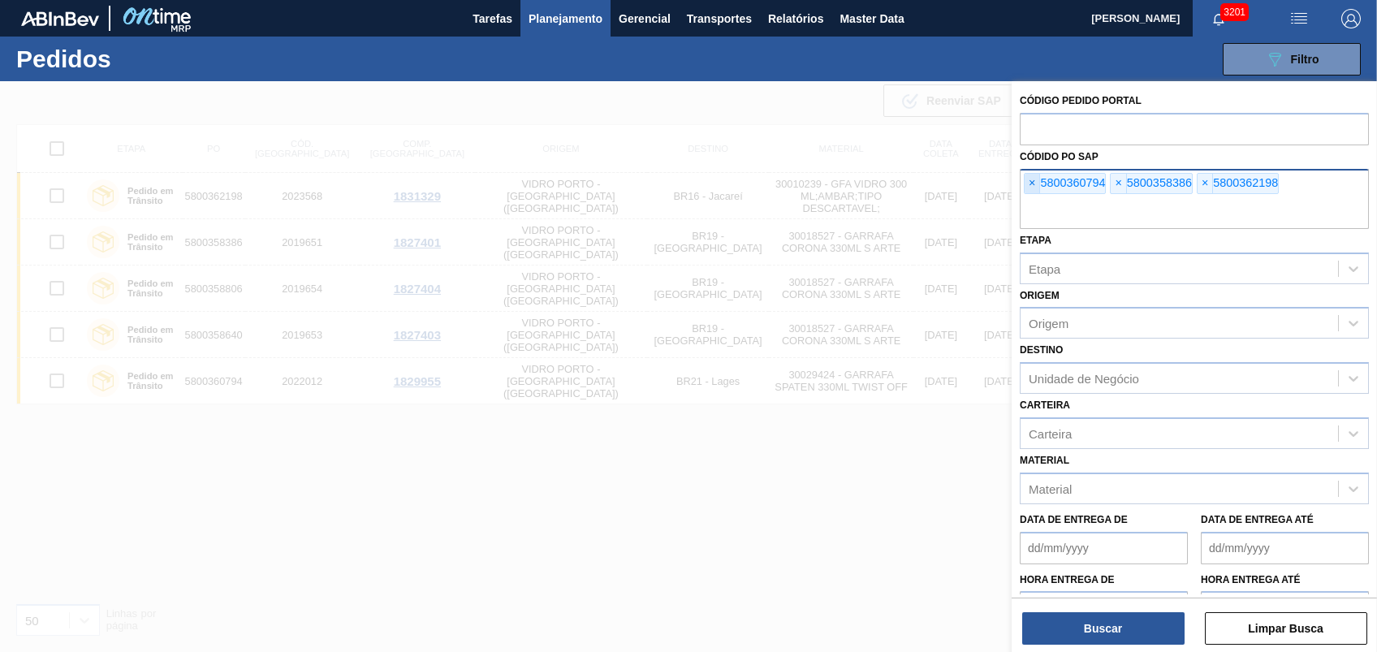
click at [1032, 180] on span "×" at bounding box center [1032, 183] width 15 height 19
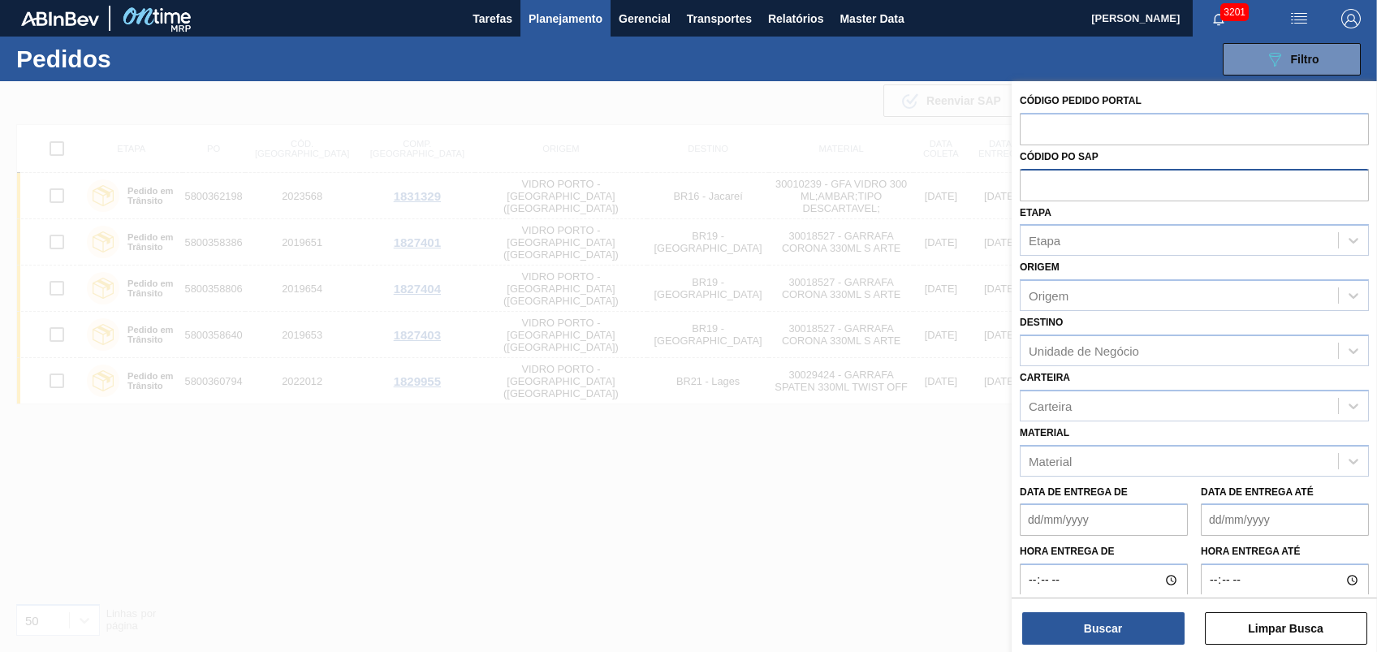
paste input "text"
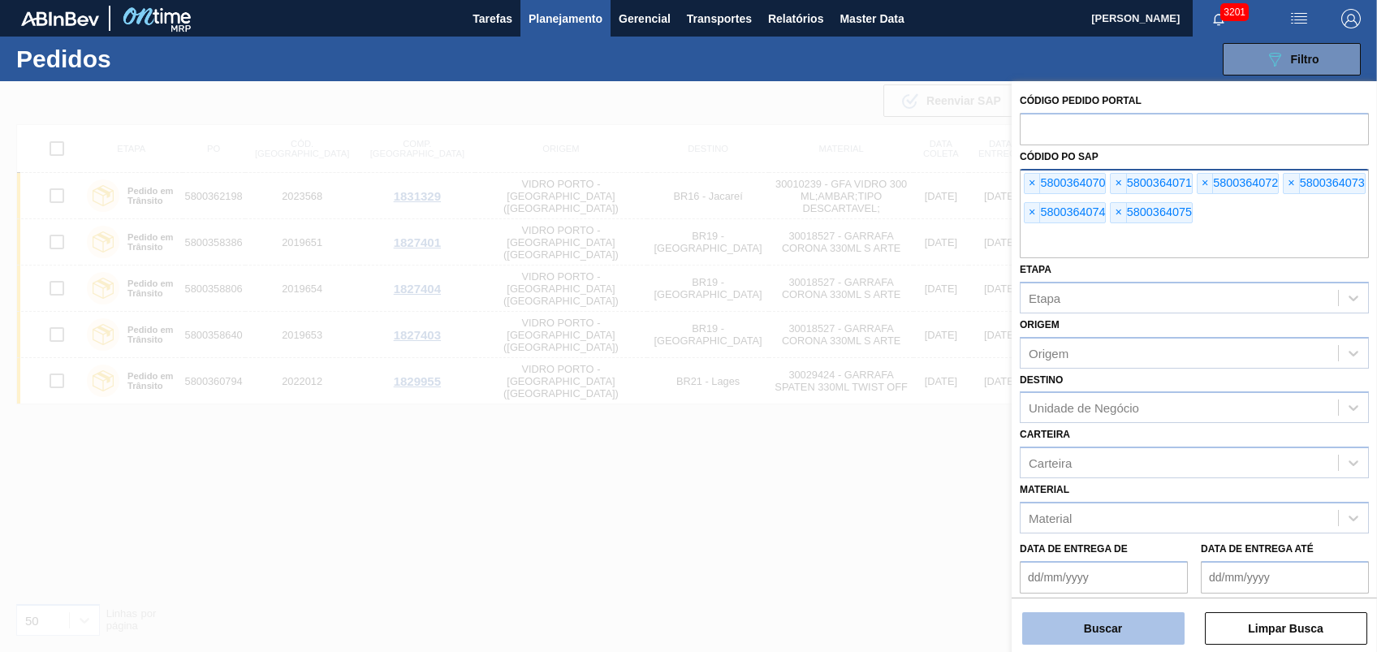
click at [1079, 624] on button "Buscar" at bounding box center [1103, 628] width 162 height 32
